Goal: Transaction & Acquisition: Purchase product/service

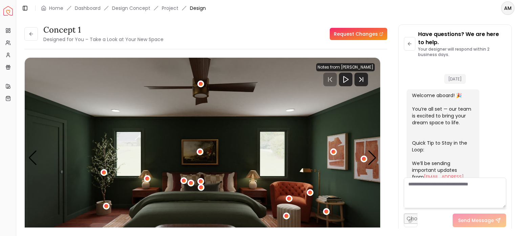
scroll to position [1604, 0]
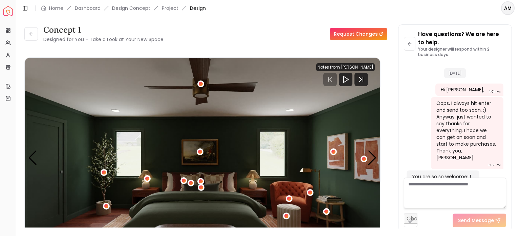
click at [320, 27] on div "concept 1 Designed for You – Take a Look at Your New Space Request Changes" at bounding box center [205, 33] width 363 height 19
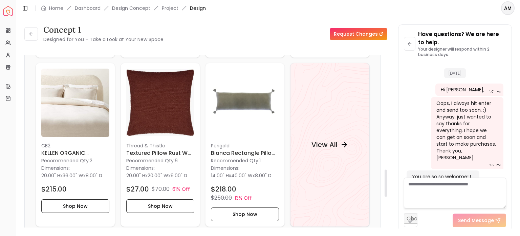
scroll to position [729, 0]
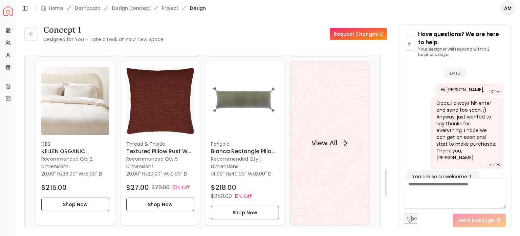
drag, startPoint x: 385, startPoint y: 67, endPoint x: 386, endPoint y: 182, distance: 114.9
click at [386, 182] on div at bounding box center [386, 182] width 2 height 27
click at [327, 138] on h4 "View All" at bounding box center [324, 142] width 26 height 9
click at [85, 9] on link "Dashboard" at bounding box center [88, 8] width 26 height 7
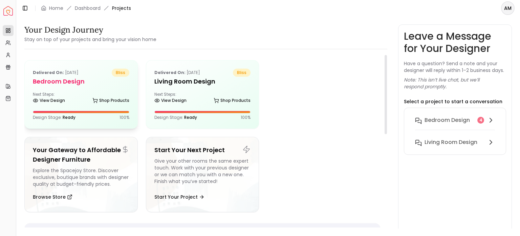
click at [55, 80] on h5 "Bedroom design" at bounding box center [81, 81] width 97 height 9
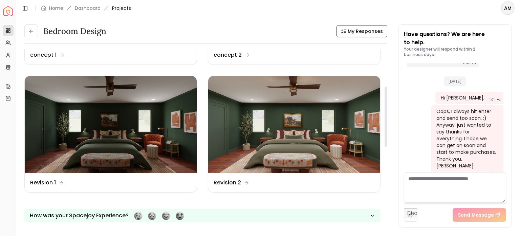
scroll to position [108, 0]
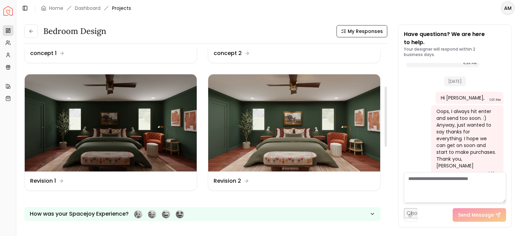
drag, startPoint x: 387, startPoint y: 79, endPoint x: 386, endPoint y: 117, distance: 37.6
click at [386, 117] on div at bounding box center [386, 116] width 2 height 60
click at [228, 179] on dd "Revision 2" at bounding box center [227, 181] width 27 height 8
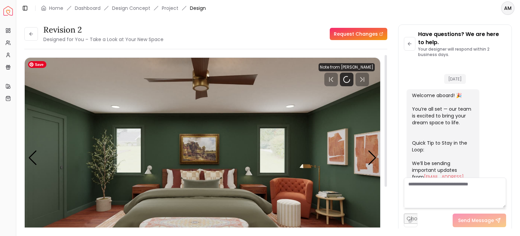
scroll to position [1604, 0]
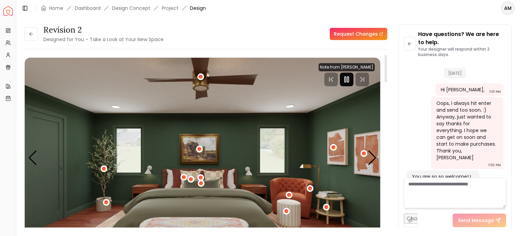
click at [351, 79] on icon "Pause" at bounding box center [347, 79] width 8 height 8
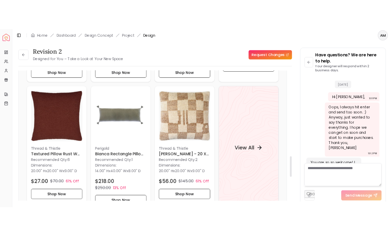
scroll to position [718, 0]
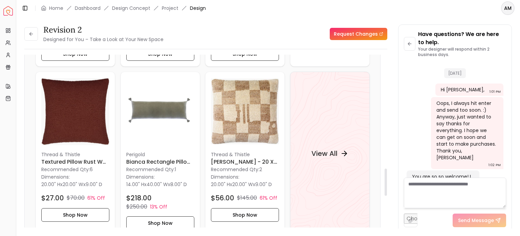
drag, startPoint x: 385, startPoint y: 72, endPoint x: 392, endPoint y: 185, distance: 113.4
click at [387, 185] on div at bounding box center [386, 181] width 2 height 27
click at [316, 148] on h4 "View All" at bounding box center [324, 152] width 26 height 9
click at [224, 158] on h6 "[PERSON_NAME] - 20 x 20"" at bounding box center [245, 162] width 68 height 8
click at [332, 148] on h4 "View All" at bounding box center [324, 152] width 26 height 9
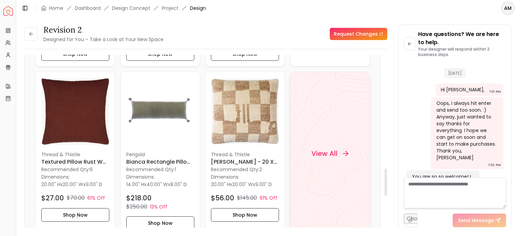
click at [327, 148] on h4 "View All" at bounding box center [324, 152] width 26 height 9
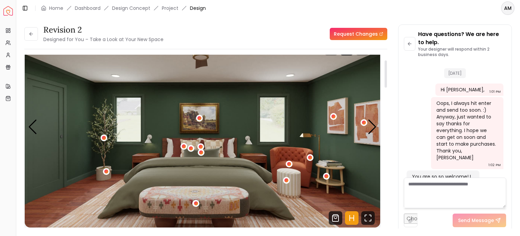
scroll to position [41, 0]
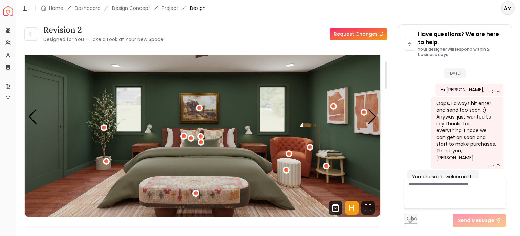
drag, startPoint x: 385, startPoint y: 186, endPoint x: 396, endPoint y: 79, distance: 107.3
click at [387, 79] on div at bounding box center [386, 74] width 2 height 27
click at [372, 119] on div "Next slide" at bounding box center [372, 116] width 9 height 15
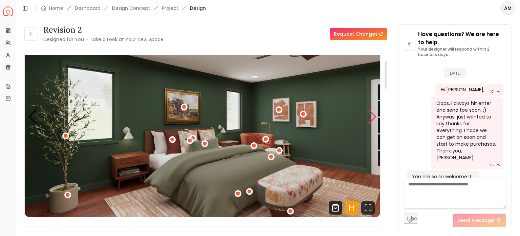
click at [372, 119] on div "Next slide" at bounding box center [372, 116] width 9 height 15
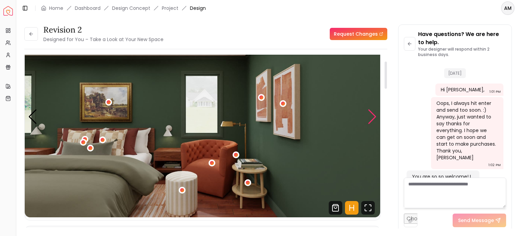
click at [372, 119] on div "Next slide" at bounding box center [372, 116] width 9 height 15
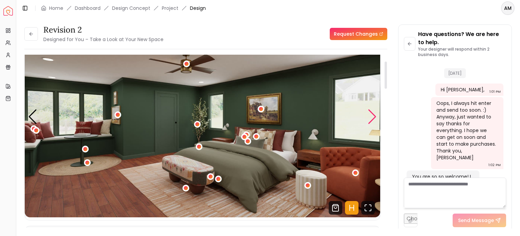
click at [374, 120] on div "Next slide" at bounding box center [372, 116] width 9 height 15
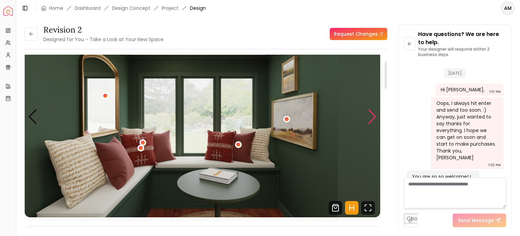
click at [374, 120] on div "Next slide" at bounding box center [372, 116] width 9 height 15
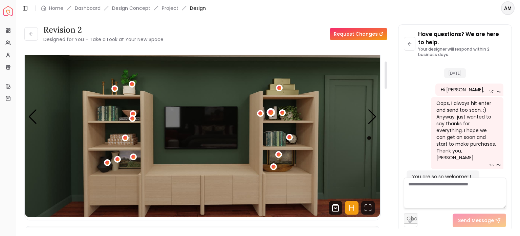
click at [270, 111] on div "6 / 7" at bounding box center [271, 112] width 5 height 5
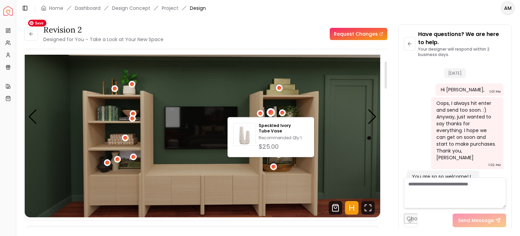
click at [226, 39] on div "Revision 2 Designed for You – Take a Look at Your New Space Request Changes" at bounding box center [205, 33] width 363 height 19
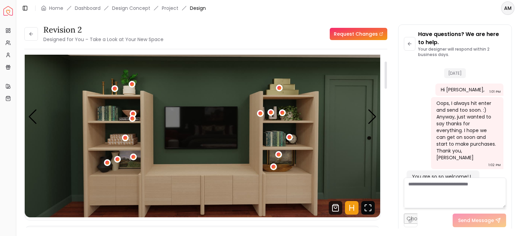
click at [370, 211] on icon "Fullscreen" at bounding box center [369, 208] width 14 height 14
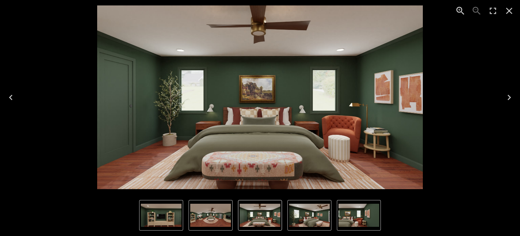
click at [165, 209] on img "6 of 7" at bounding box center [161, 214] width 41 height 23
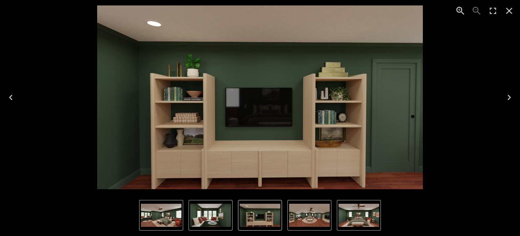
click at [461, 10] on icon "Zoom in" at bounding box center [460, 10] width 11 height 11
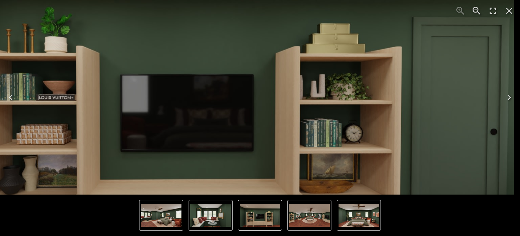
drag, startPoint x: 402, startPoint y: 124, endPoint x: 304, endPoint y: 121, distance: 97.7
click at [304, 121] on img "6 of 7" at bounding box center [189, 93] width 649 height 365
click at [509, 12] on icon "Close" at bounding box center [509, 10] width 11 height 11
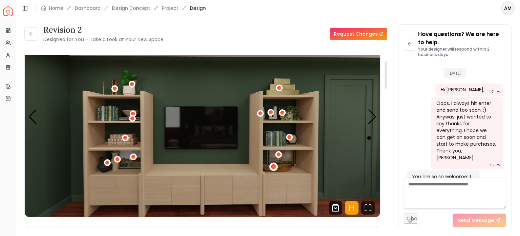
click at [273, 168] on div "6 / 7" at bounding box center [273, 166] width 5 height 5
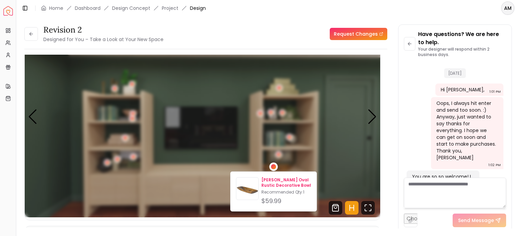
click at [265, 180] on p "Bellicent Wood Oval Rustic Decorative Bowl" at bounding box center [287, 182] width 50 height 11
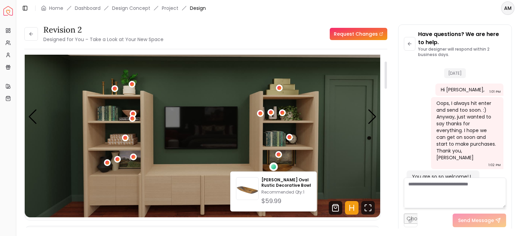
click at [252, 31] on div "Revision 2 Designed for You – Take a Look at Your New Space Request Changes" at bounding box center [205, 33] width 363 height 19
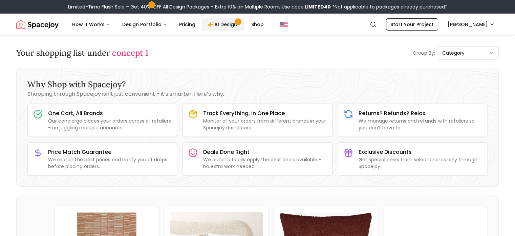
click at [218, 28] on link "AI Design" at bounding box center [223, 25] width 42 height 14
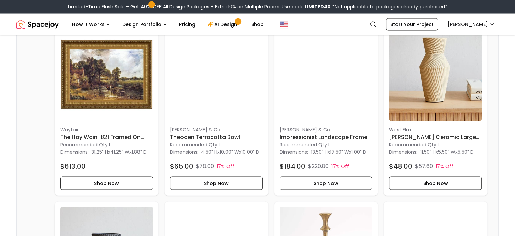
scroll to position [1382, 0]
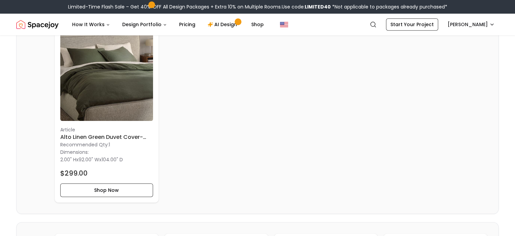
scroll to position [563, 0]
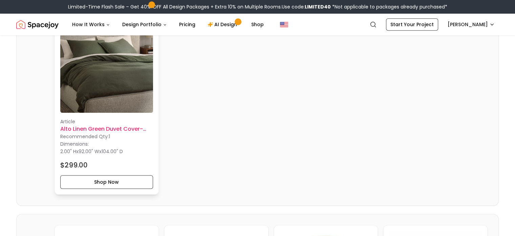
click at [74, 127] on h6 "Alto Linen Green Duvet Cover-King" at bounding box center [106, 129] width 93 height 8
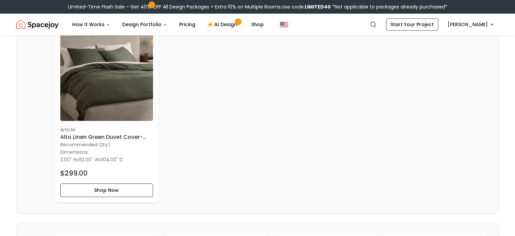
scroll to position [563, 0]
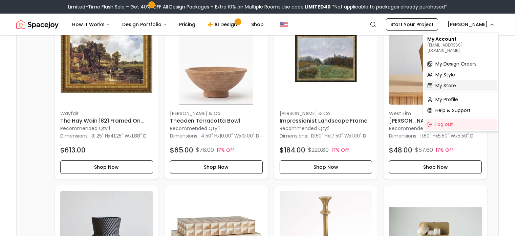
click at [437, 82] on span "My Store" at bounding box center [446, 85] width 21 height 7
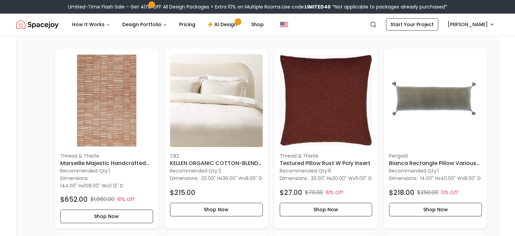
scroll to position [166, 0]
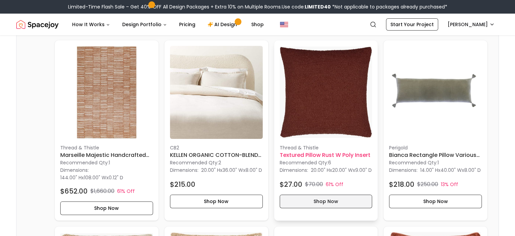
click at [326, 208] on button "Shop Now" at bounding box center [326, 201] width 93 height 14
click at [313, 208] on button "Shop Now" at bounding box center [326, 201] width 93 height 14
click at [318, 208] on button "Shop Now" at bounding box center [326, 201] width 93 height 14
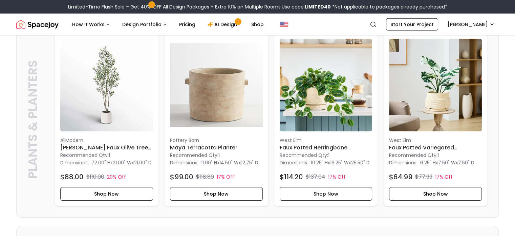
scroll to position [2108, 0]
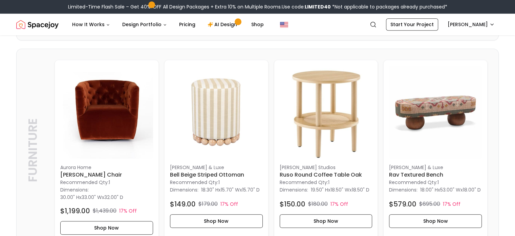
scroll to position [764, 0]
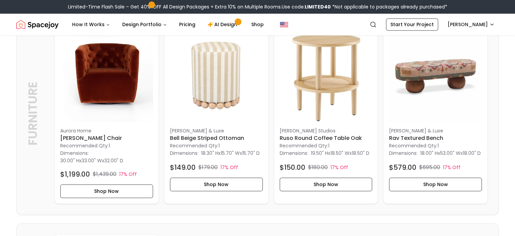
drag, startPoint x: 518, startPoint y: 156, endPoint x: 520, endPoint y: 66, distance: 89.1
click at [325, 188] on button "Shop Now" at bounding box center [326, 184] width 93 height 14
click at [405, 191] on button "Shop Now" at bounding box center [435, 184] width 93 height 14
click at [436, 70] on img at bounding box center [435, 75] width 93 height 93
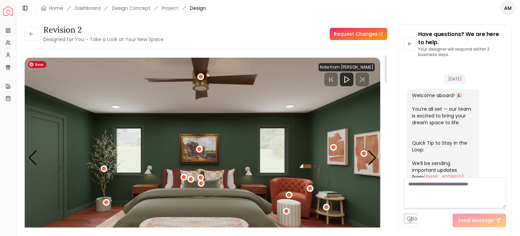
scroll to position [1604, 0]
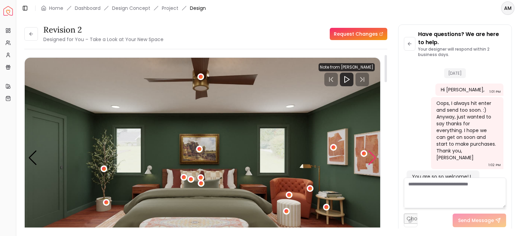
click at [371, 160] on div "Next slide" at bounding box center [372, 157] width 9 height 15
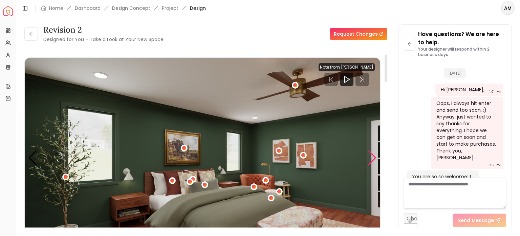
click at [371, 160] on div "Next slide" at bounding box center [372, 157] width 9 height 15
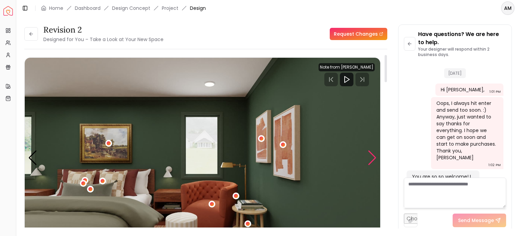
click at [371, 160] on div "Next slide" at bounding box center [372, 157] width 9 height 15
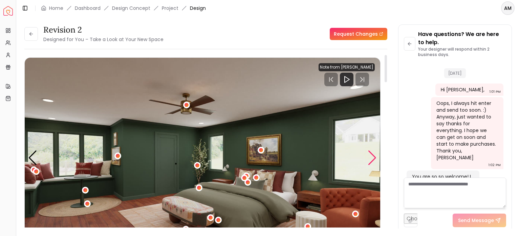
click at [371, 160] on div "Next slide" at bounding box center [372, 157] width 9 height 15
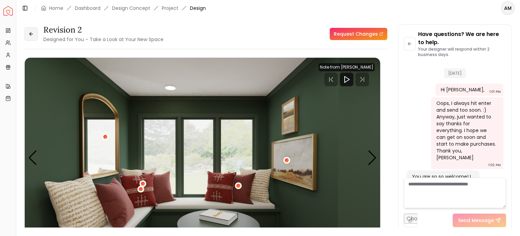
click at [33, 35] on icon at bounding box center [30, 33] width 5 height 5
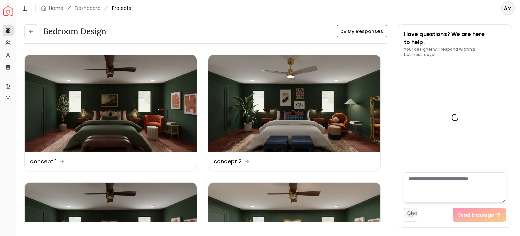
scroll to position [1596, 0]
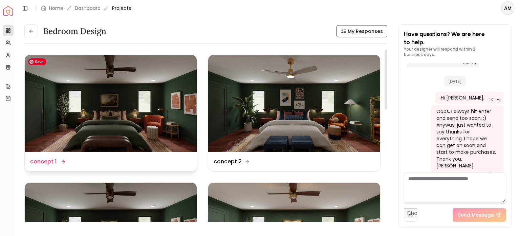
click at [103, 115] on img at bounding box center [111, 103] width 172 height 97
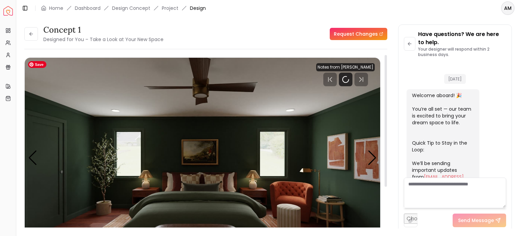
scroll to position [1604, 0]
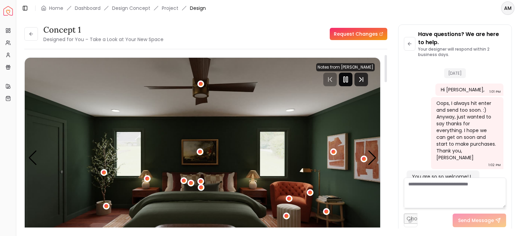
click at [348, 78] on rect "Pause" at bounding box center [347, 79] width 1 height 5
click at [374, 160] on div "Next slide" at bounding box center [372, 157] width 9 height 15
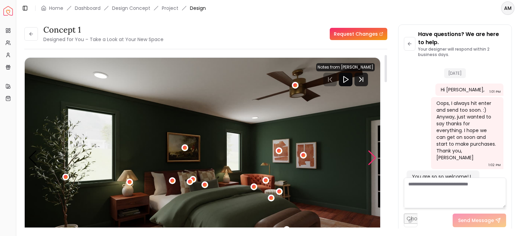
click at [374, 160] on div "Next slide" at bounding box center [372, 157] width 9 height 15
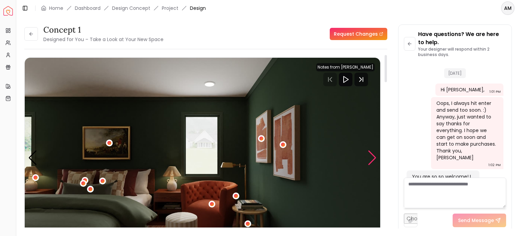
click at [374, 160] on div "Next slide" at bounding box center [372, 157] width 9 height 15
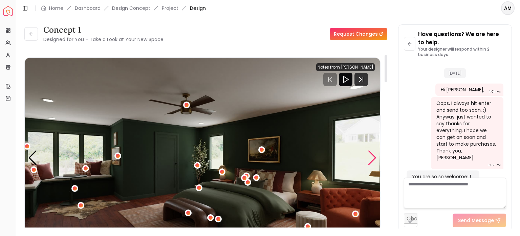
click at [374, 160] on div "Next slide" at bounding box center [372, 157] width 9 height 15
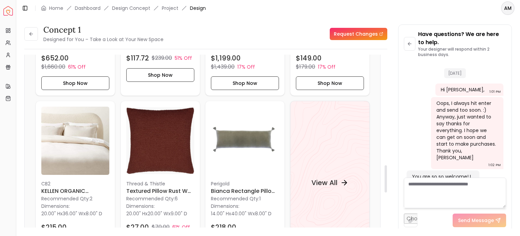
scroll to position [698, 0]
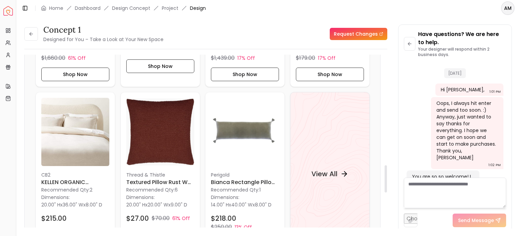
drag, startPoint x: 386, startPoint y: 65, endPoint x: 402, endPoint y: 176, distance: 111.2
click at [387, 176] on div at bounding box center [386, 178] width 2 height 27
click at [327, 169] on h4 "View All" at bounding box center [324, 173] width 26 height 9
